Goal: Transaction & Acquisition: Purchase product/service

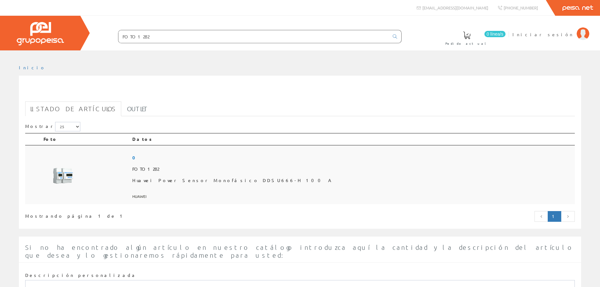
click at [203, 170] on span "FOTO1282" at bounding box center [352, 168] width 440 height 11
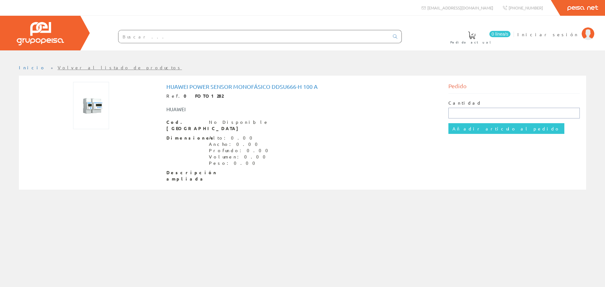
click at [471, 112] on input "text" at bounding box center [514, 113] width 132 height 11
type input "1"
click at [471, 129] on input "Añadir artículo al pedido" at bounding box center [506, 128] width 116 height 11
